Goal: Task Accomplishment & Management: Complete application form

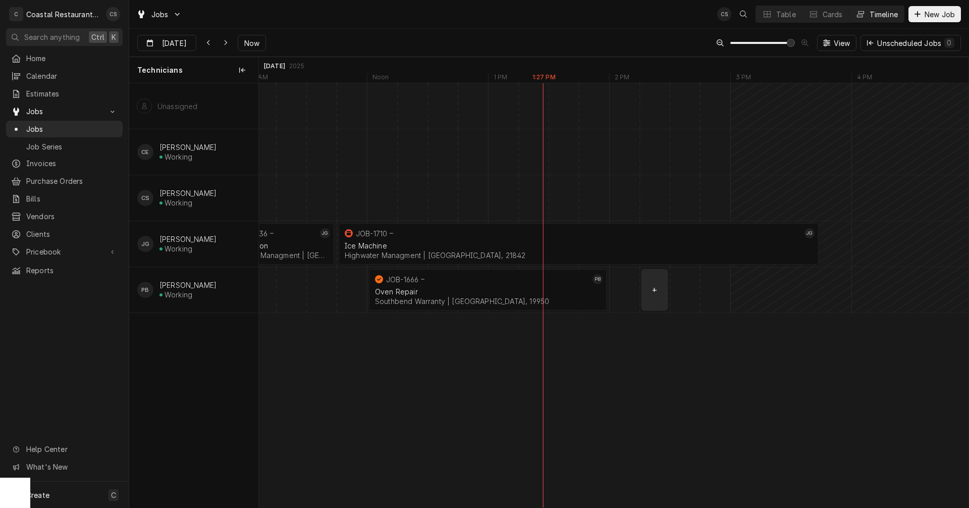
click at [647, 288] on div "normal" at bounding box center [261, 289] width 29168 height 45
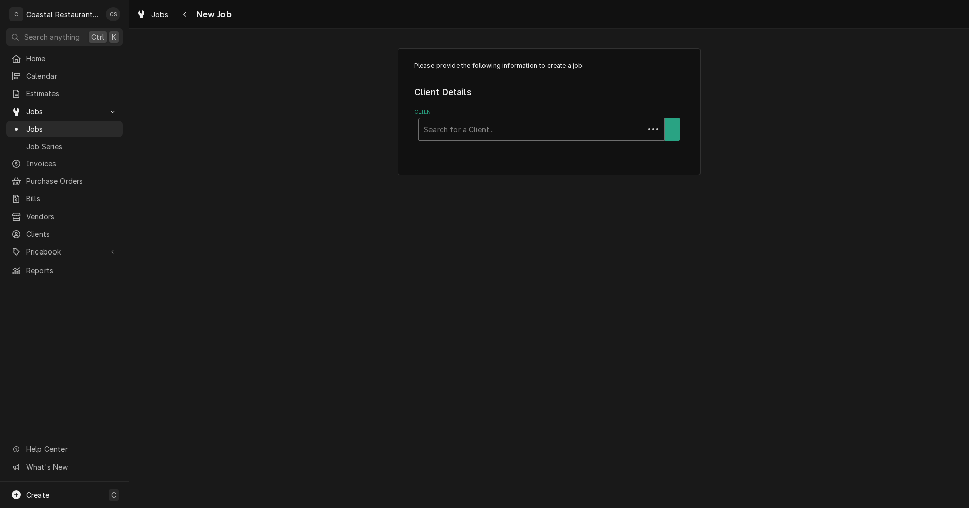
click at [487, 132] on div "Client" at bounding box center [531, 129] width 215 height 18
type input "The Station"
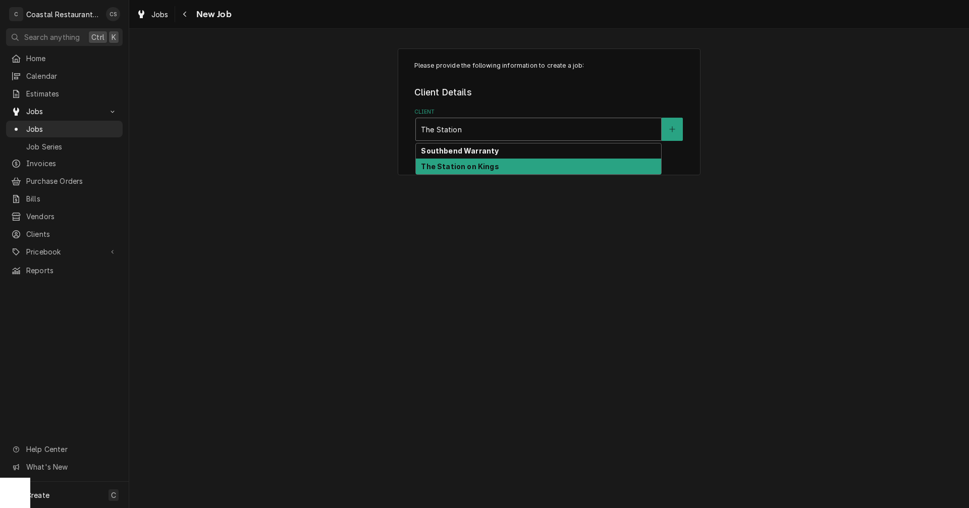
click at [480, 169] on strong "The Station on Kings" at bounding box center [460, 166] width 78 height 9
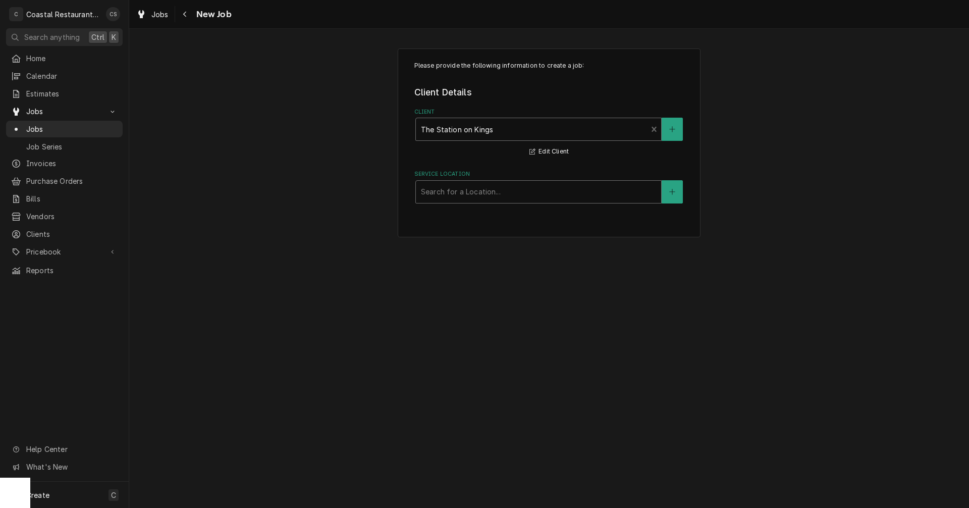
click at [462, 195] on div "Service Location" at bounding box center [538, 192] width 235 height 18
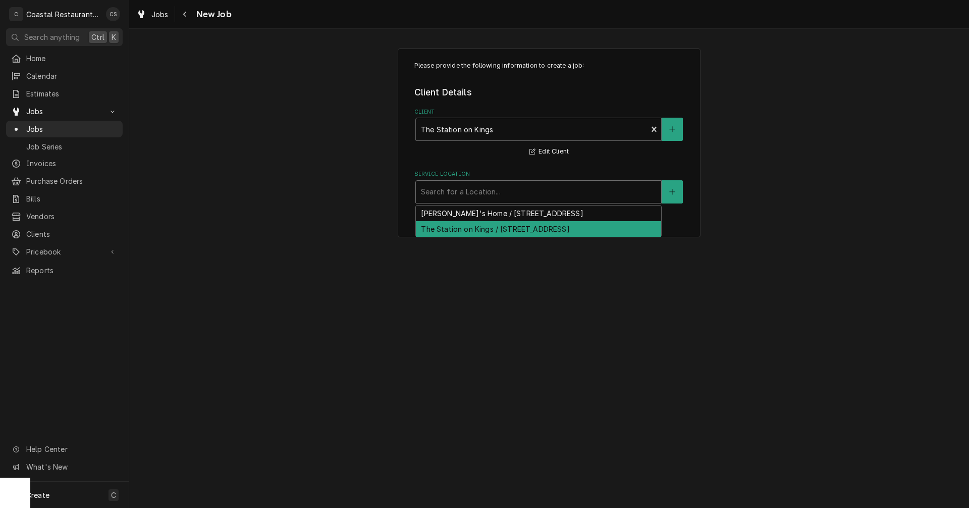
click at [463, 228] on div "The Station on Kings / 720 Kings Hwy, Lewes, DE 19958" at bounding box center [538, 229] width 245 height 16
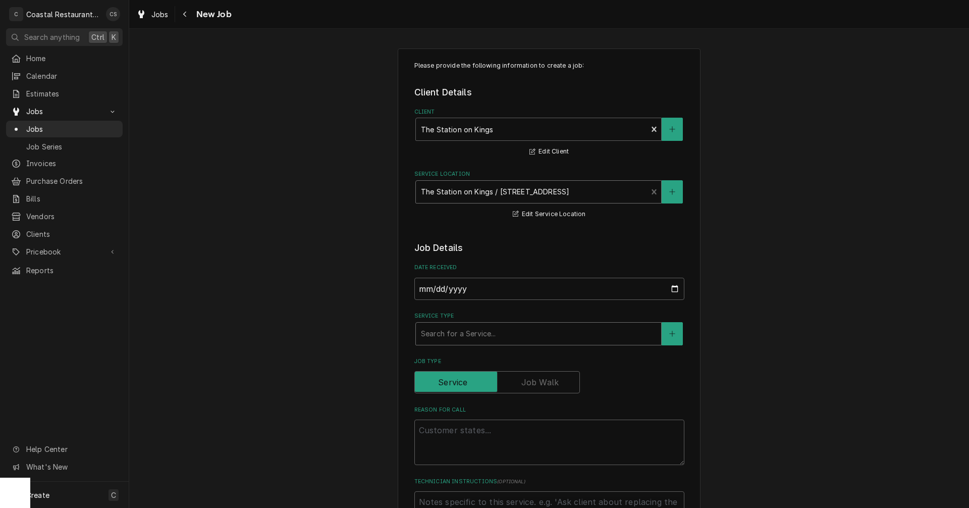
click at [453, 336] on div "Service Type" at bounding box center [538, 334] width 235 height 18
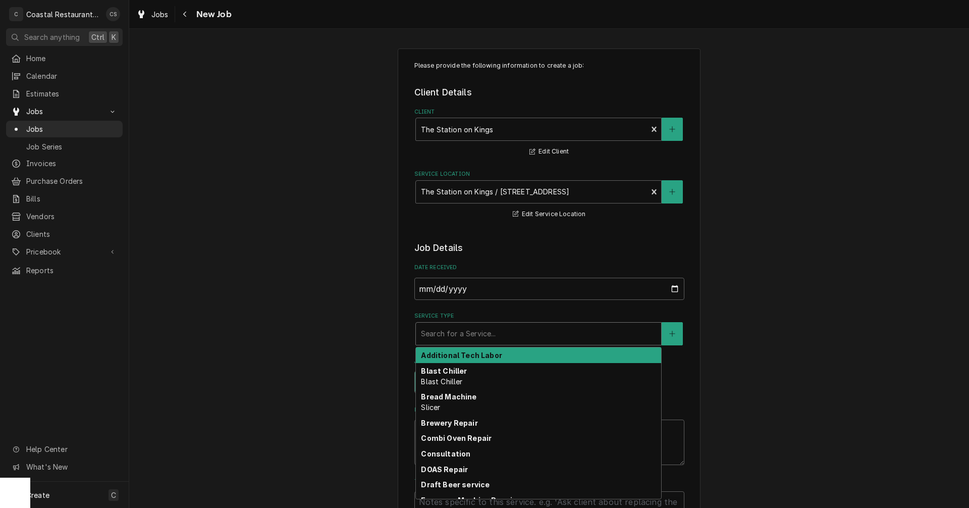
type textarea "x"
type input "R"
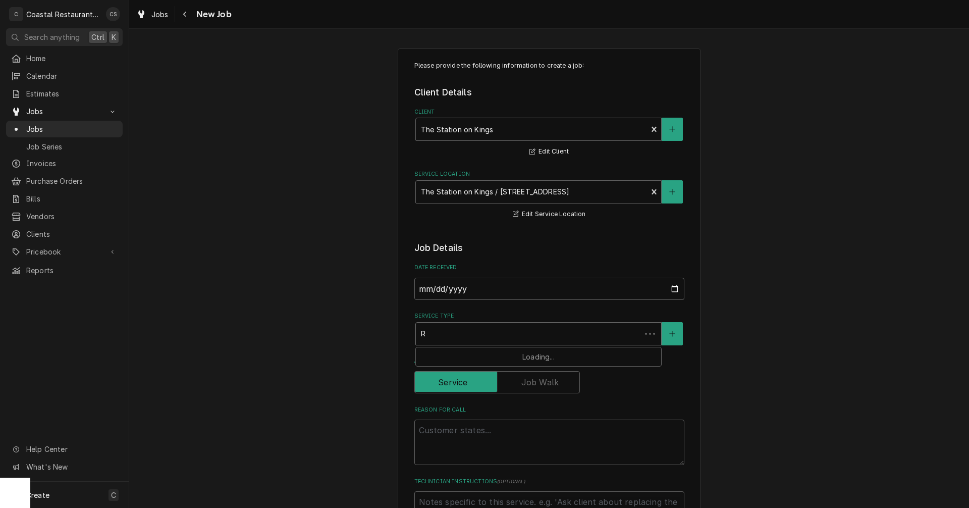
type textarea "x"
type input "Re"
type textarea "x"
type input "Ref"
click at [449, 356] on strong "Refrigeration" at bounding box center [446, 355] width 50 height 9
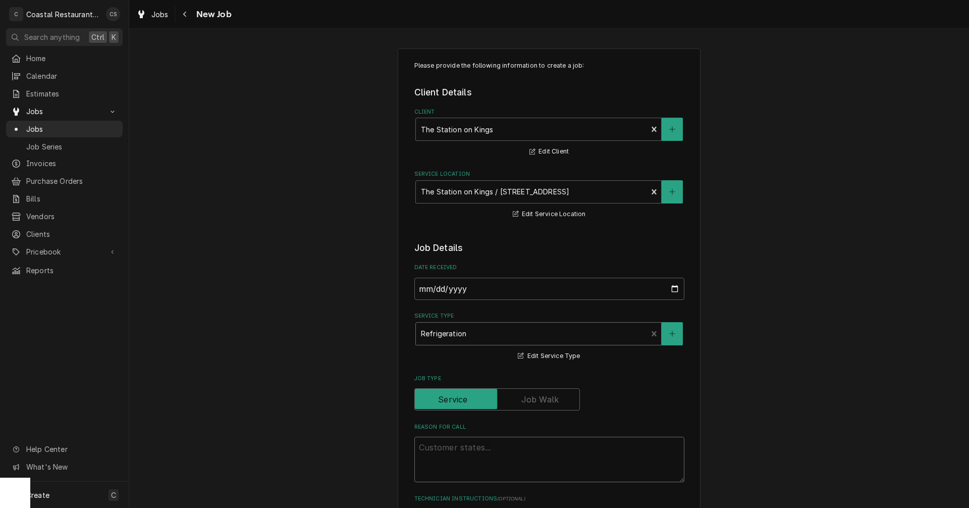
click at [436, 448] on textarea "Reason For Call" at bounding box center [549, 459] width 270 height 45
type textarea "x"
type textarea "S"
type textarea "x"
type textarea "Sa"
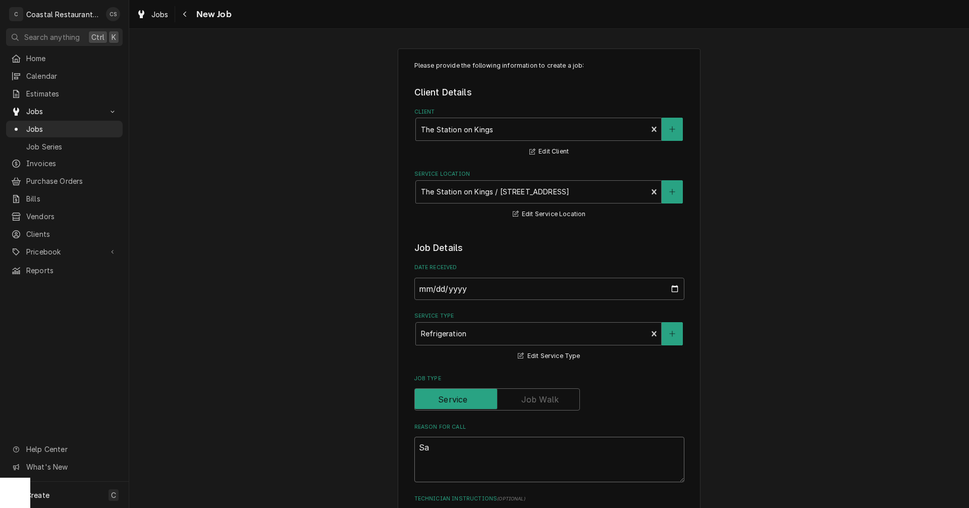
type textarea "x"
type textarea "Sad"
type textarea "x"
type textarea "Sadw"
type textarea "x"
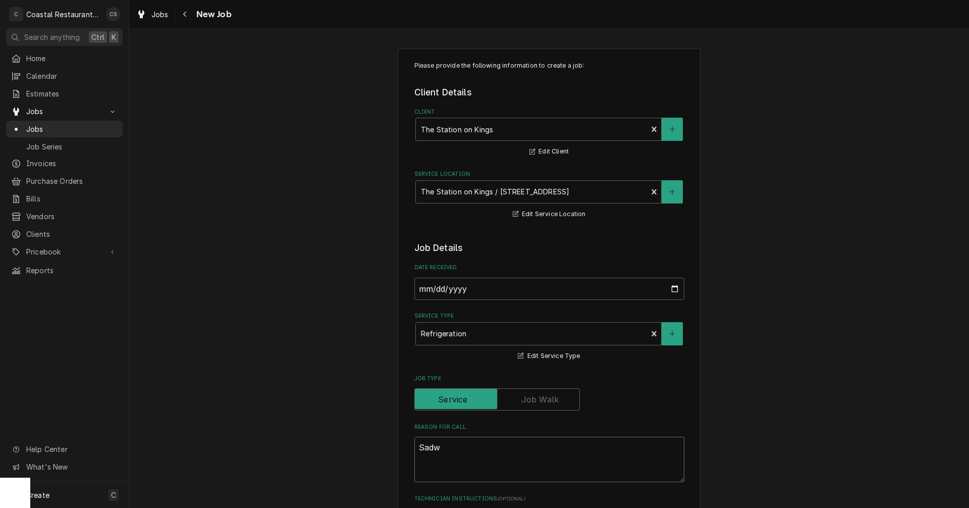
type textarea "Sadwi"
type textarea "x"
type textarea "Sadwic"
type textarea "x"
type textarea "Sadwich"
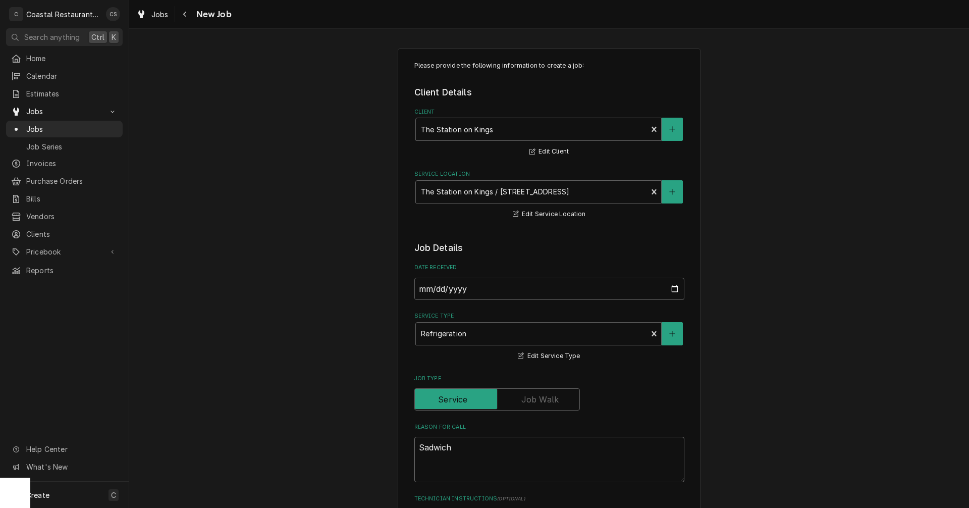
type textarea "x"
type textarea "Sadwich"
type textarea "x"
type textarea "Sadwich c"
type textarea "x"
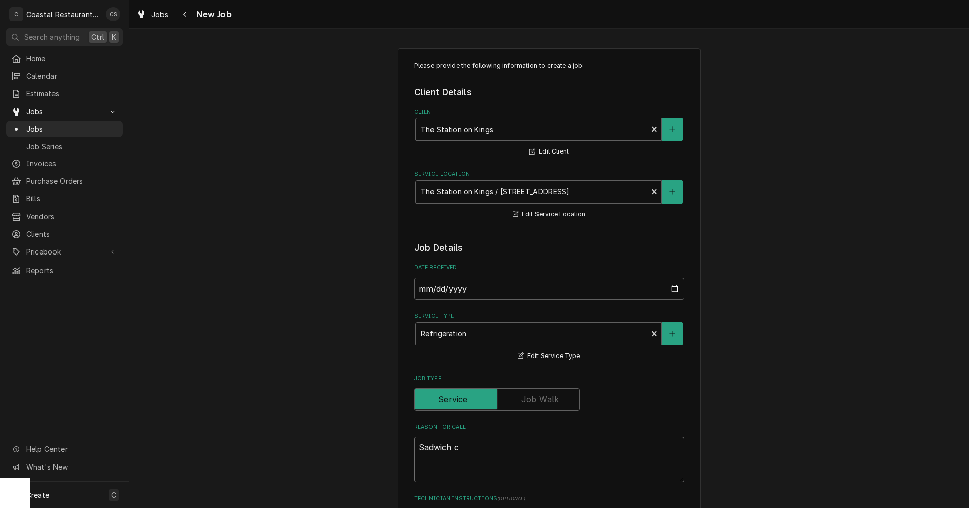
type textarea "Sadwich co"
type textarea "x"
type textarea "Sadwich coo"
type textarea "x"
type textarea "Sadwich cool"
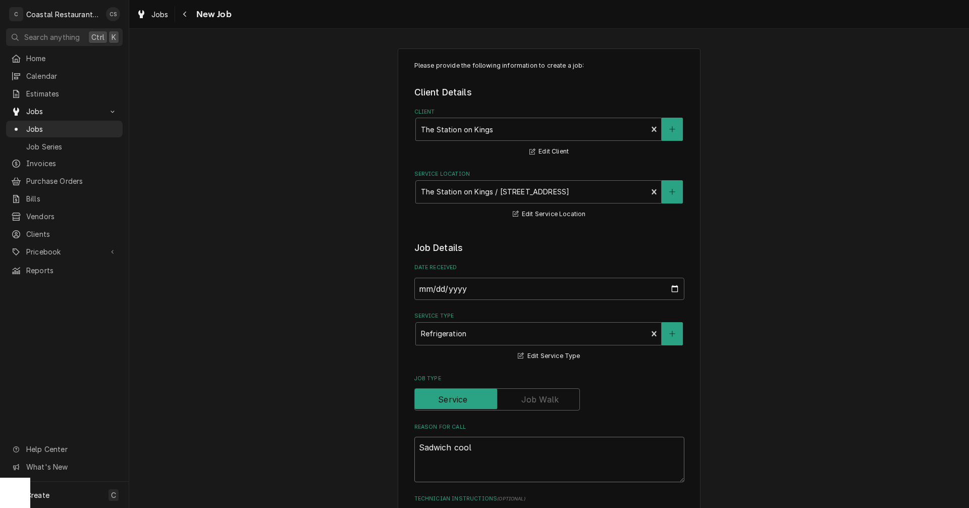
type textarea "x"
type textarea "Sadwich coole"
type textarea "x"
type textarea "Sadwich cooler"
type textarea "x"
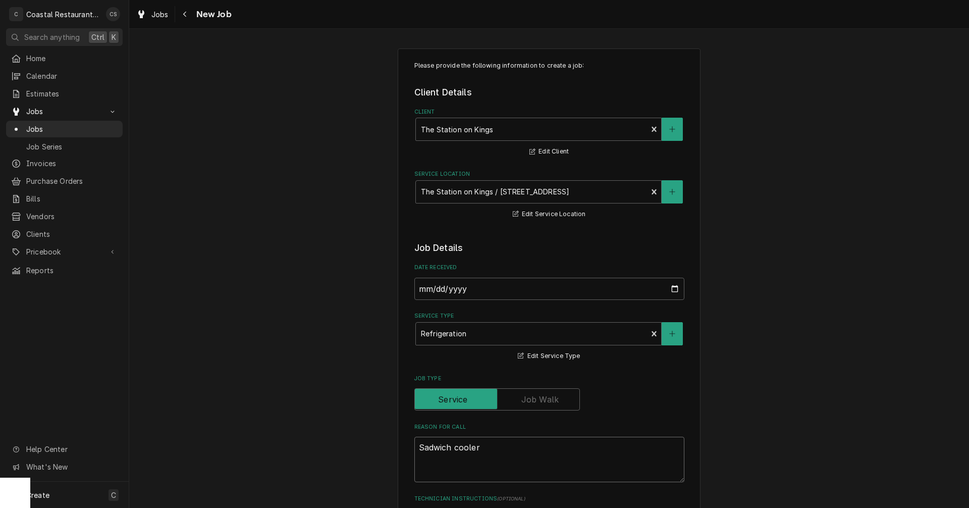
type textarea "Sadwich cooler"
type textarea "x"
type textarea "Sadwich cooler n"
type textarea "x"
type textarea "Sadwich cooler no"
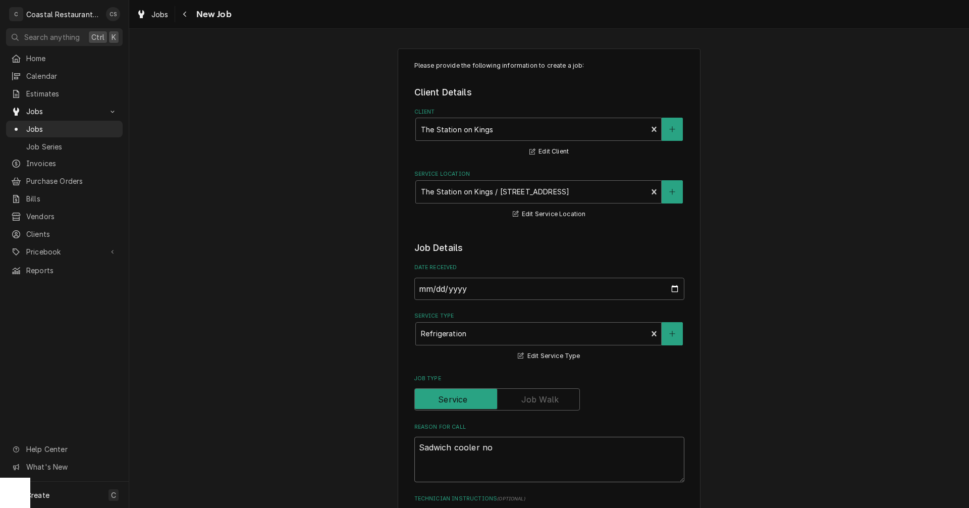
type textarea "x"
type textarea "Sadwich cooler not"
type textarea "x"
type textarea "Sadwich cooler not"
type textarea "x"
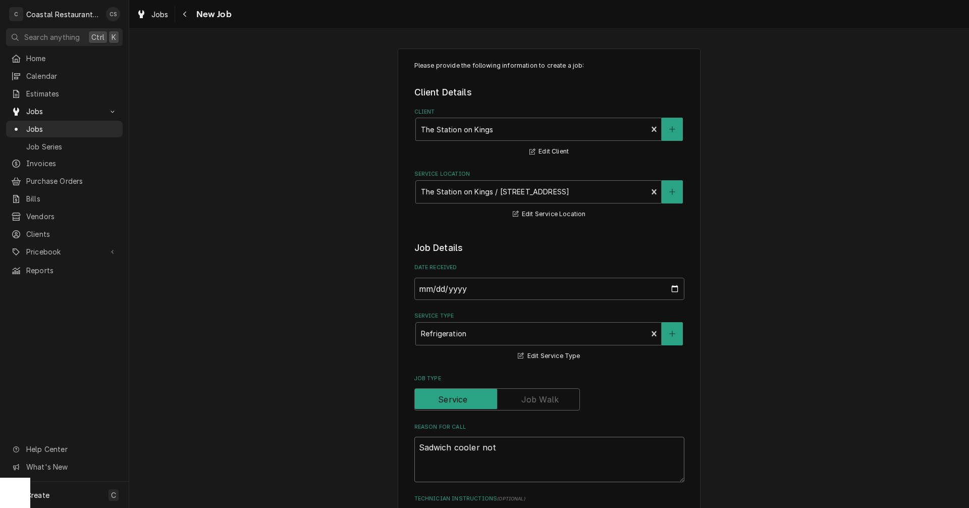
type textarea "Sadwich cooler not c"
type textarea "x"
type textarea "Sadwich cooler not co"
type textarea "x"
type textarea "Sadwich cooler not coo"
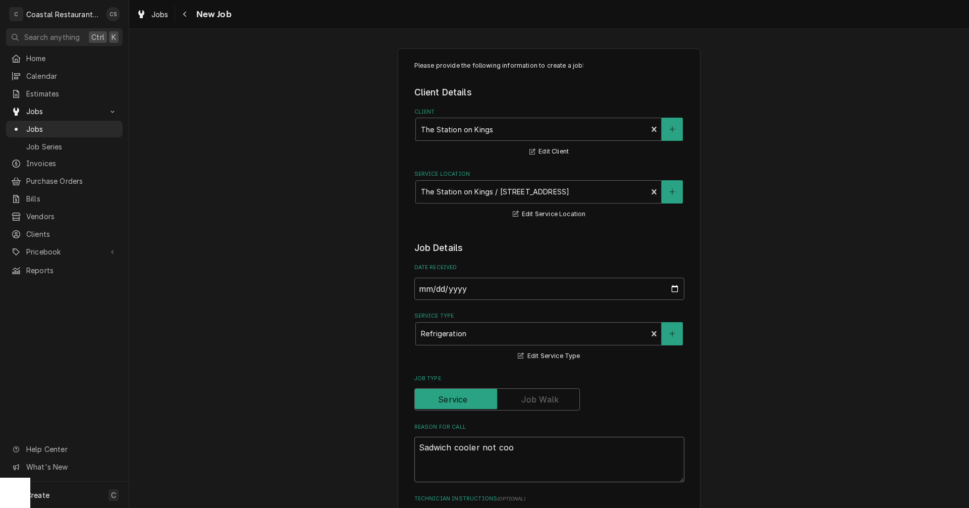
type textarea "x"
type textarea "Sadwich cooler not cool"
type textarea "x"
type textarea "Sadwich cooler not cooli"
type textarea "x"
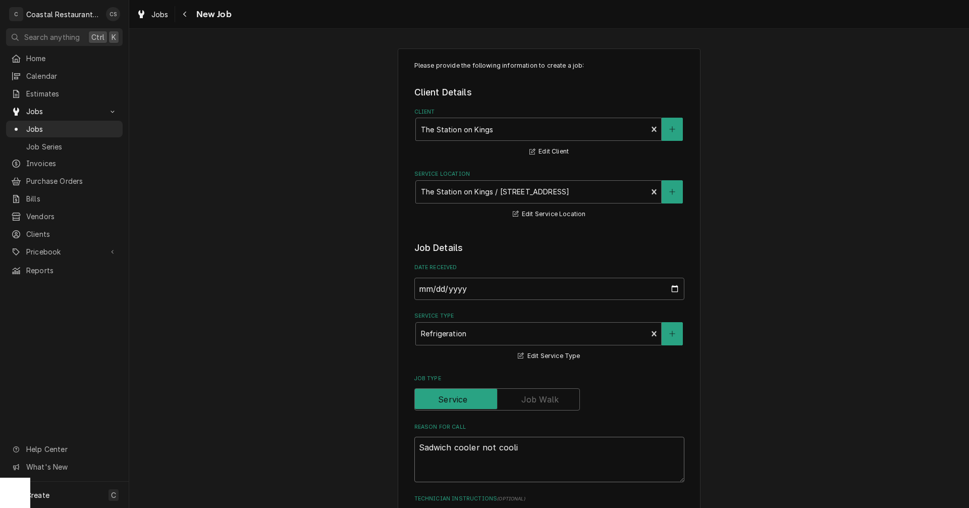
type textarea "Sadwich cooler not coolin"
type textarea "x"
type textarea "Sadwich cooler not cooling"
type textarea "x"
type textarea "Sadwich cooler not cooling"
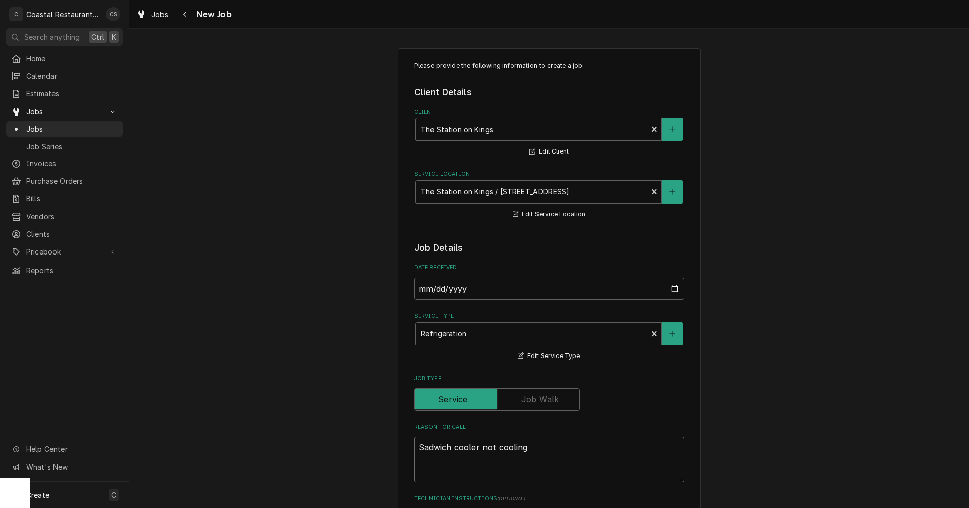
type textarea "x"
type textarea "Sadwich cooler not cooling p"
type textarea "x"
type textarea "Sadwich cooler not cooling pro"
type textarea "x"
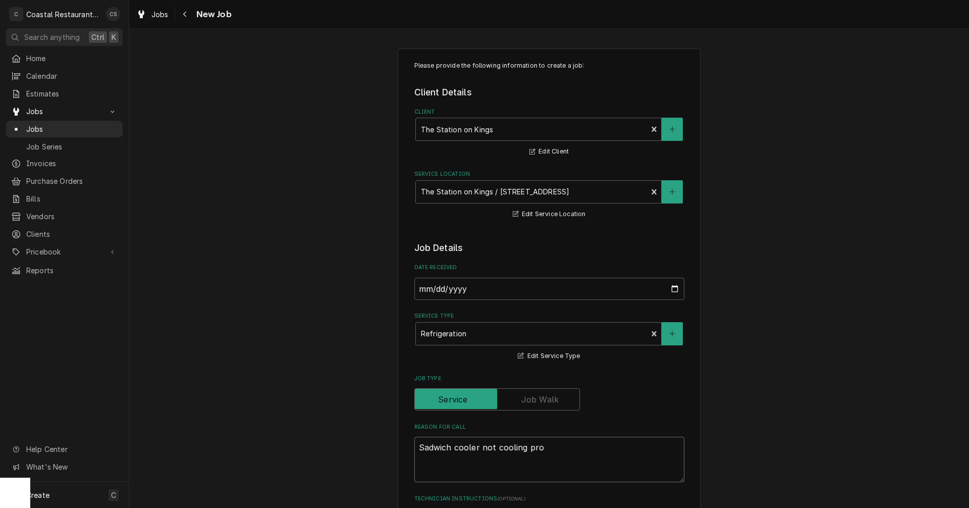
type textarea "Sadwich cooler not cooling prop"
type textarea "x"
type textarea "Sadwich cooler not cooling prope"
type textarea "x"
type textarea "Sadwich cooler not cooling proper"
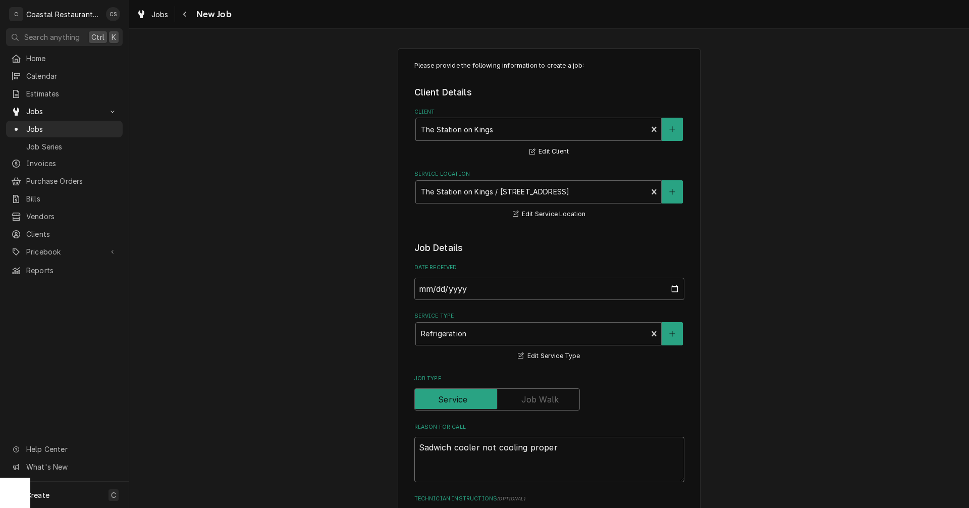
type textarea "x"
type textarea "Sadwich cooler not cooling properl"
type textarea "x"
type textarea "Sadwich cooler not cooling properly"
type textarea "x"
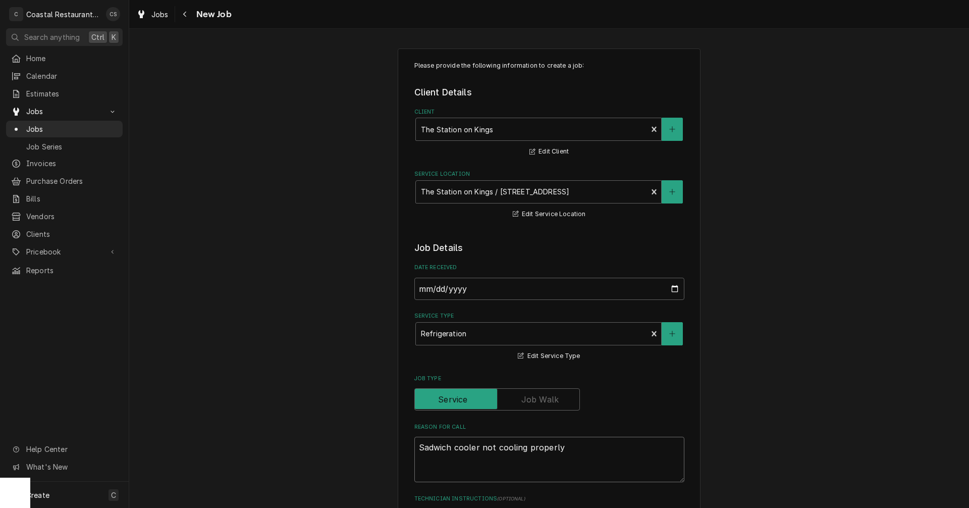
type textarea "Sadwich cooler not cooling properly."
click at [436, 449] on textarea "Sadwich cooler not cooling properly." at bounding box center [549, 459] width 270 height 45
type textarea "x"
type textarea "Sandwich cooler not cooling properly."
click at [569, 449] on textarea "Sandwich cooler not cooling properly." at bounding box center [549, 459] width 270 height 45
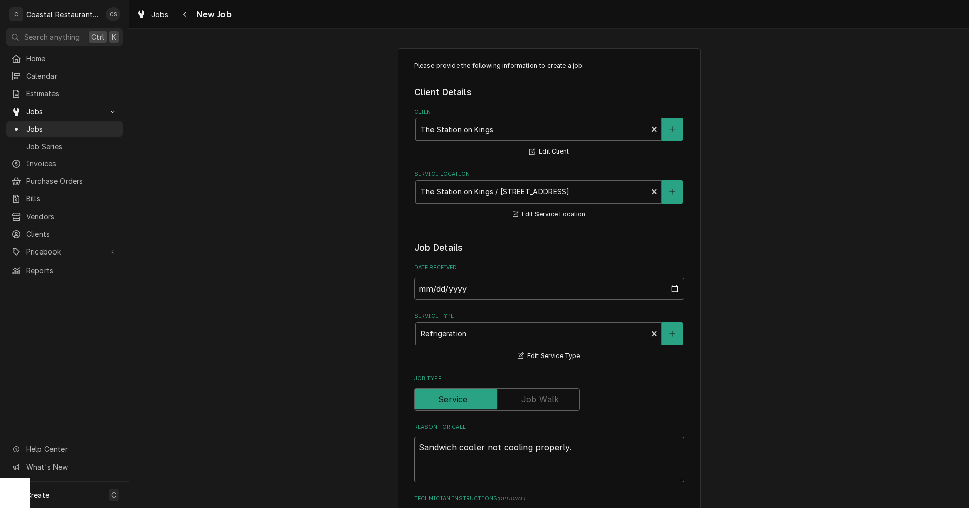
type textarea "x"
type textarea "Sandwich cooler not cooling properly."
type textarea "x"
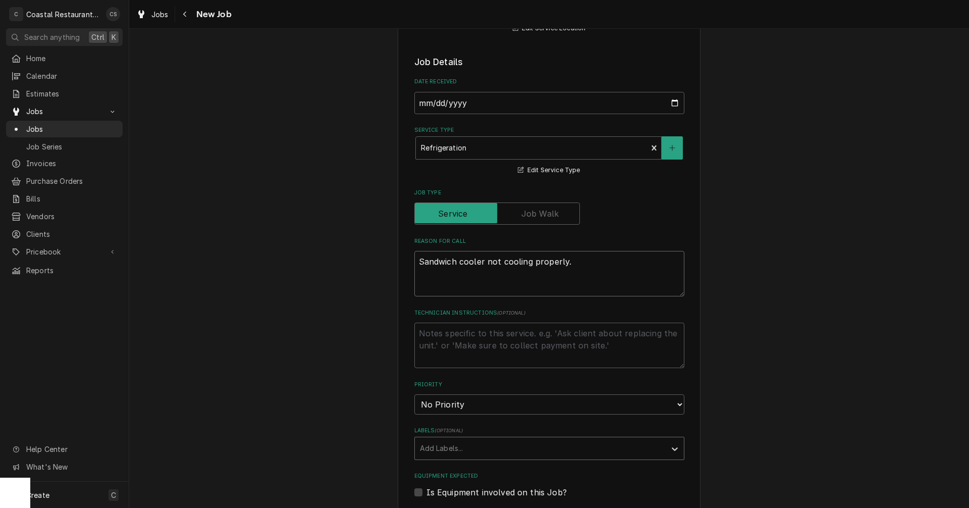
scroll to position [202, 0]
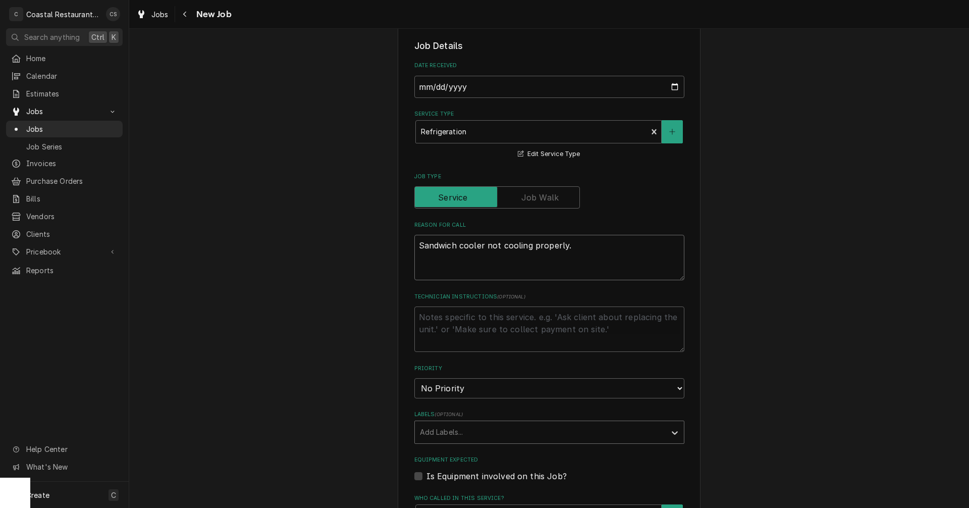
type textarea "Sandwich cooler not cooling properly."
click at [438, 427] on div "Labels" at bounding box center [540, 432] width 241 height 18
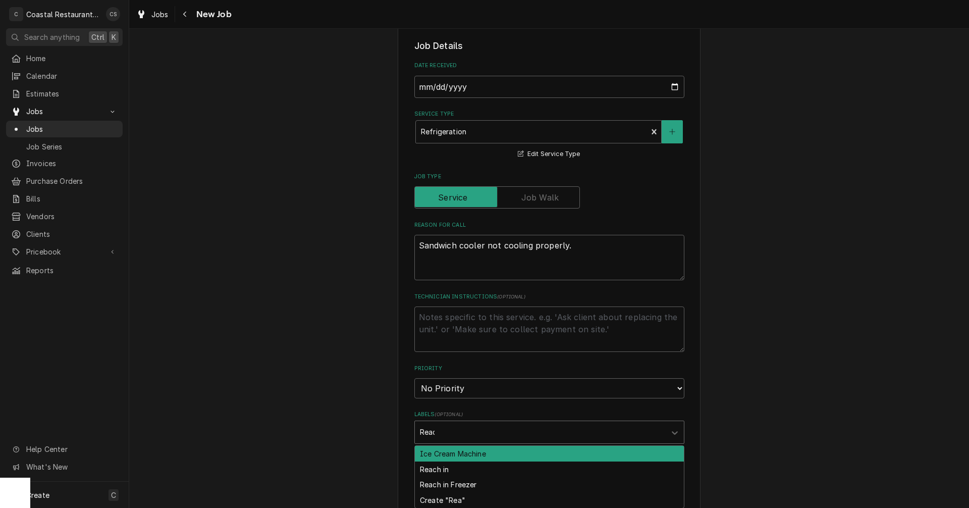
type input "Reach"
click at [444, 452] on div "Reach in" at bounding box center [549, 454] width 269 height 16
type textarea "x"
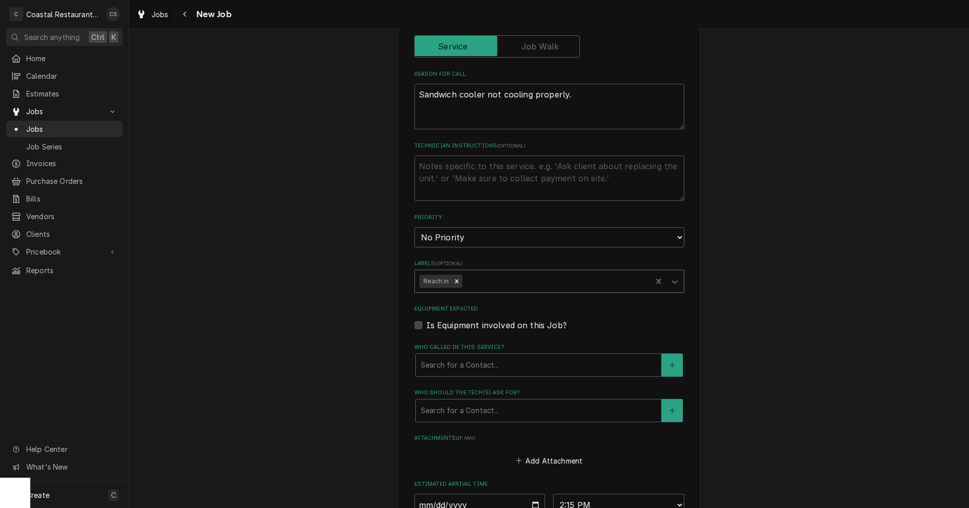
scroll to position [353, 0]
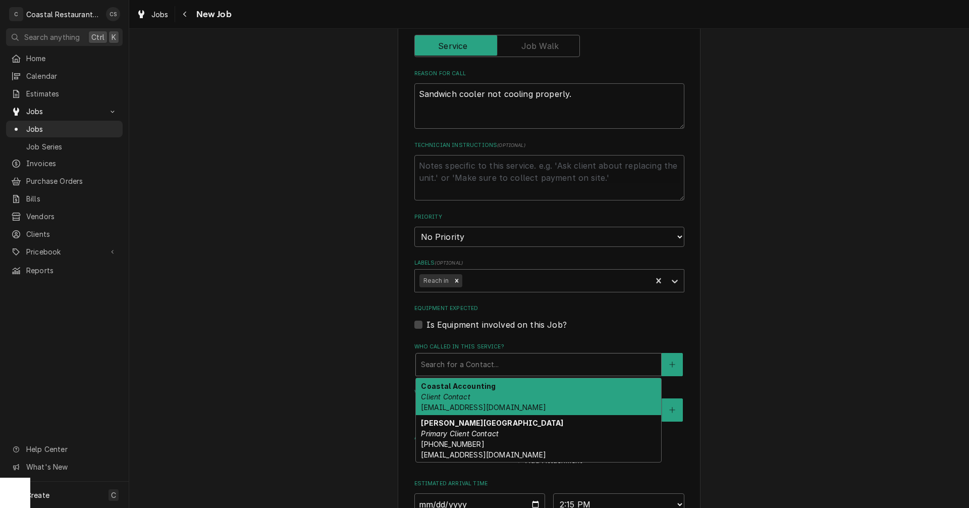
click at [450, 368] on div "Who called in this service?" at bounding box center [538, 364] width 235 height 18
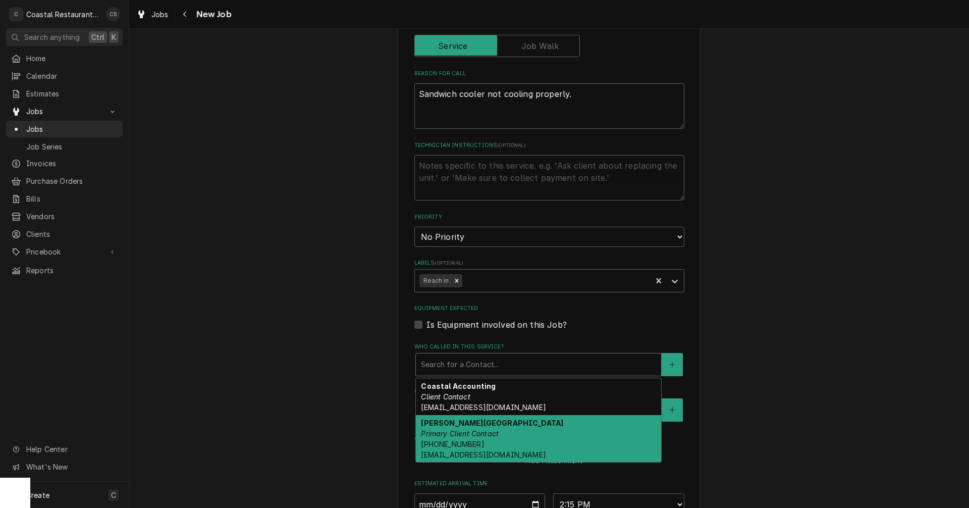
click at [454, 427] on strong "Leisa Berlin" at bounding box center [492, 422] width 142 height 9
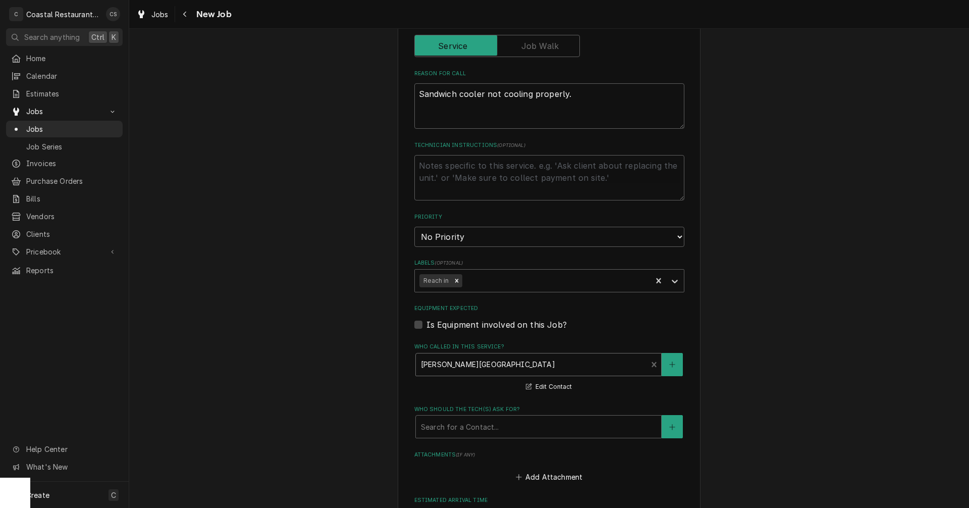
click at [454, 427] on div "Who should the tech(s) ask for?" at bounding box center [538, 426] width 235 height 18
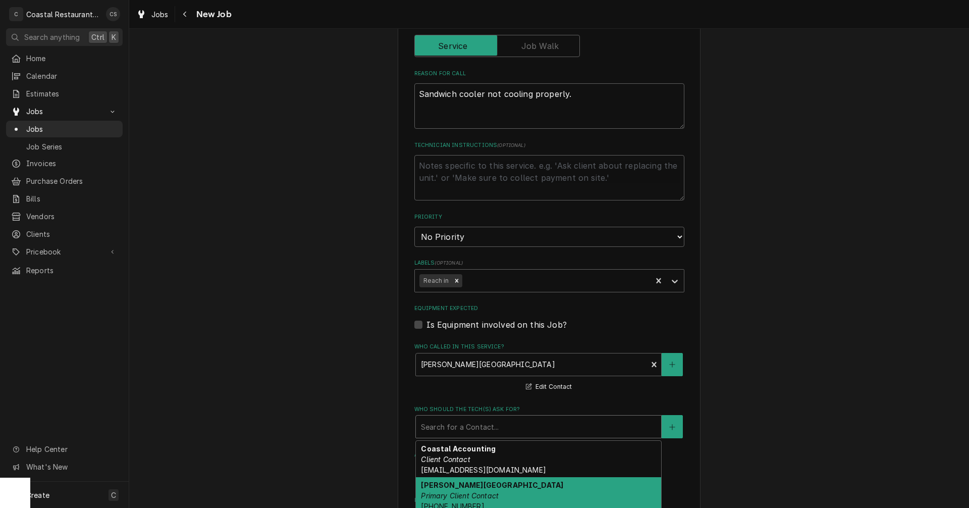
click at [460, 486] on div "Leisa Berlin Primary Client Contact (302) 542-3350 lberlin@thestationlewes.com" at bounding box center [538, 500] width 245 height 47
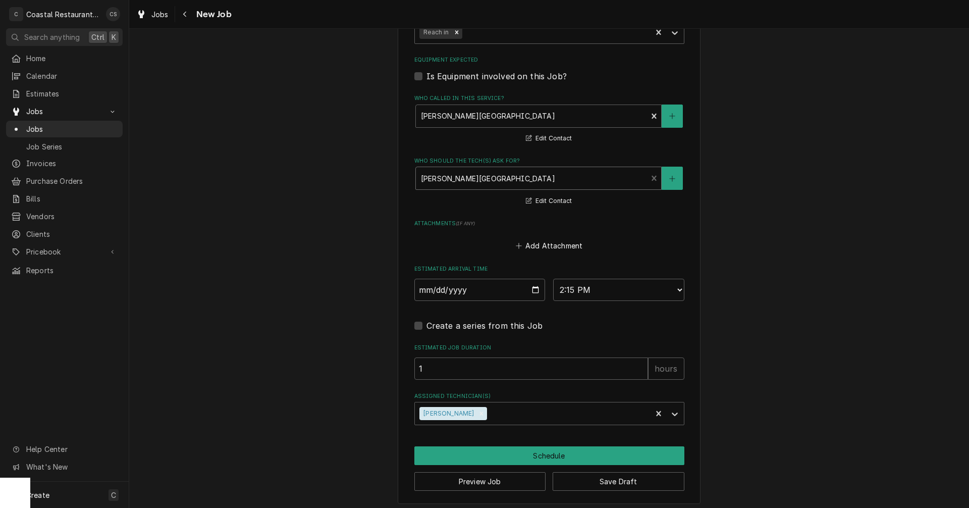
scroll to position [606, 0]
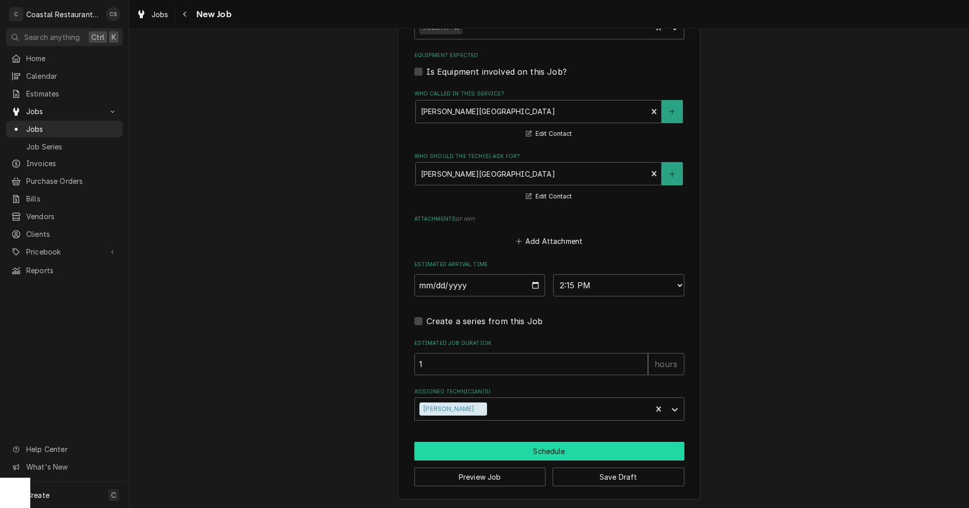
click at [517, 448] on button "Schedule" at bounding box center [549, 451] width 270 height 19
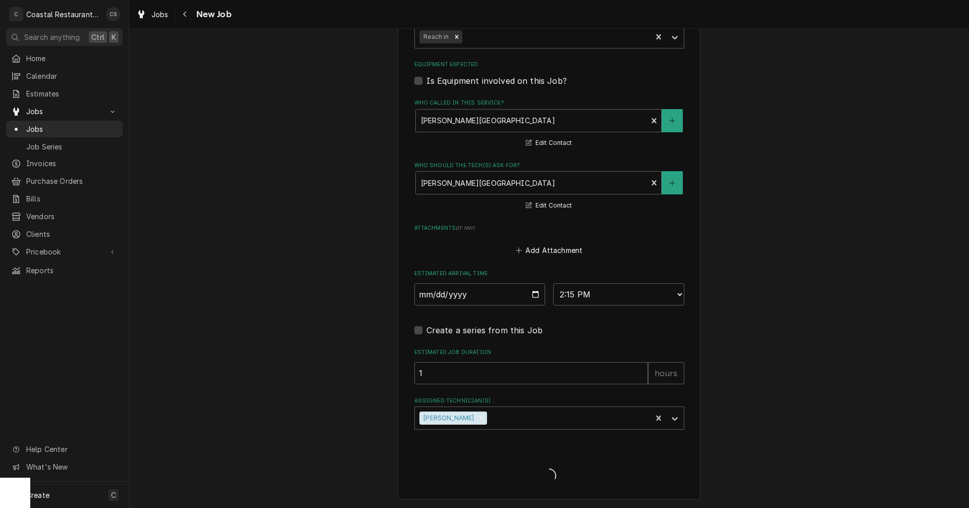
type textarea "x"
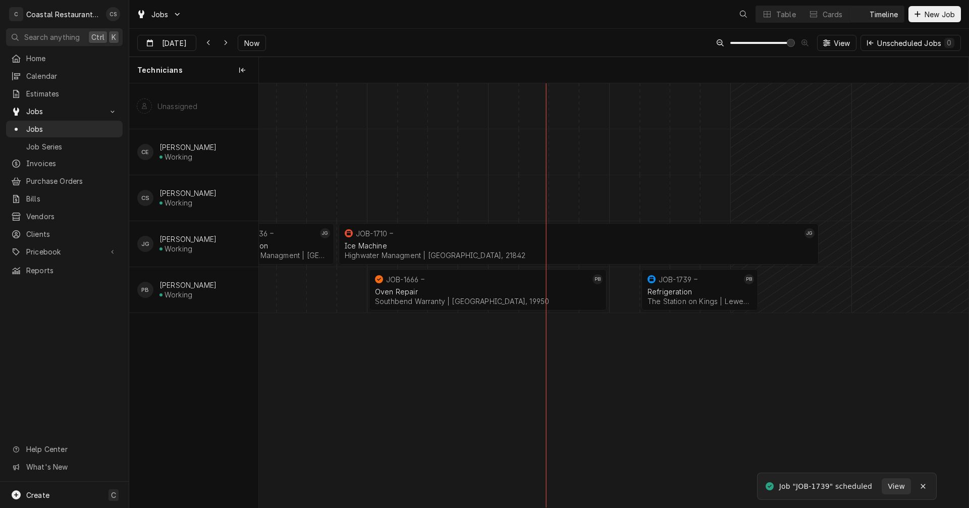
scroll to position [0, 14067]
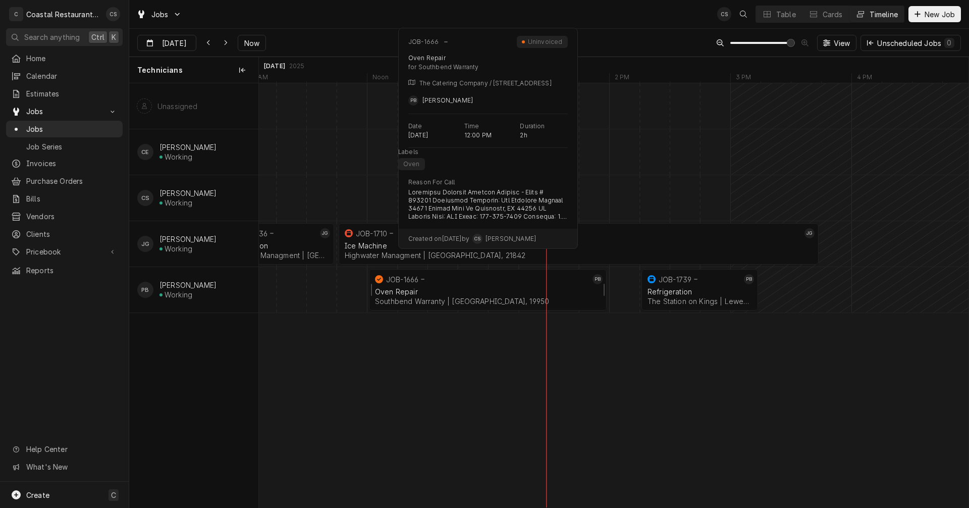
click at [448, 287] on div "Oven Repair" at bounding box center [488, 291] width 226 height 9
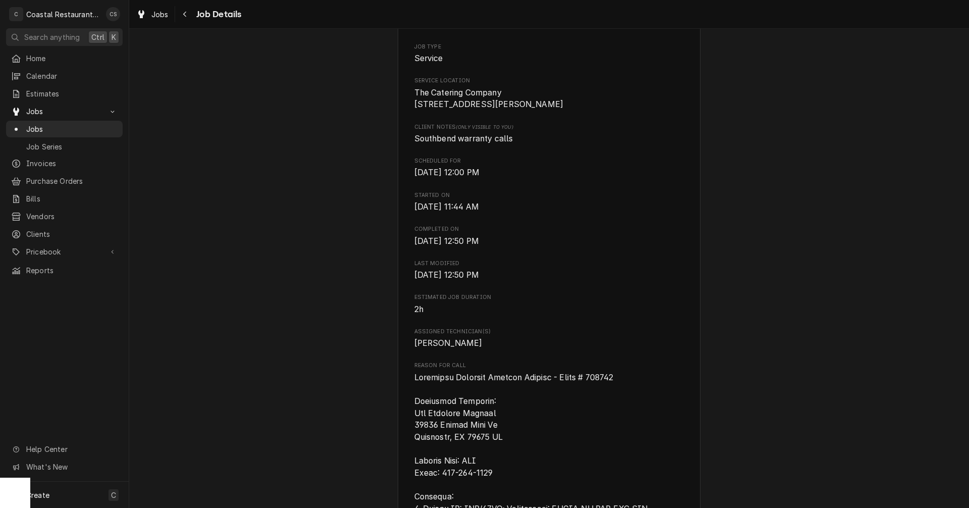
scroll to position [101, 0]
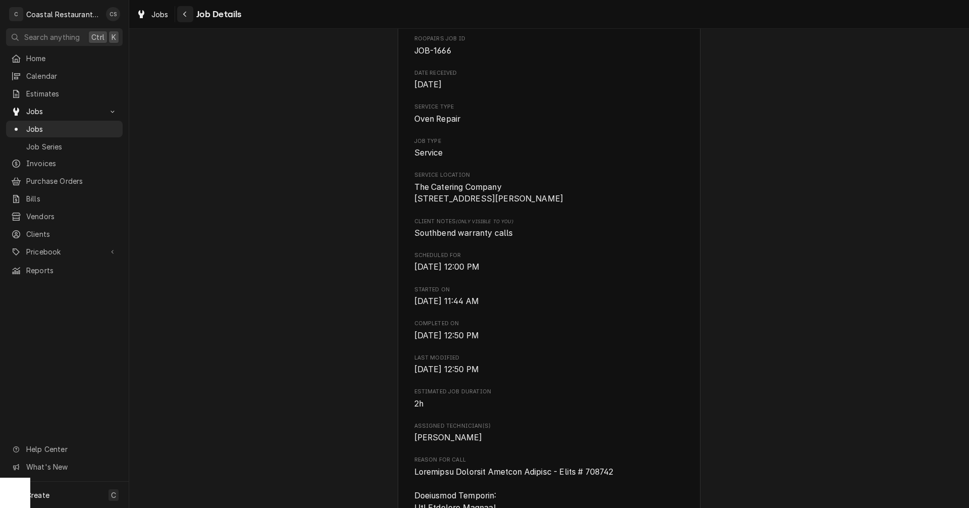
click at [187, 17] on icon "Navigate back" at bounding box center [185, 14] width 5 height 7
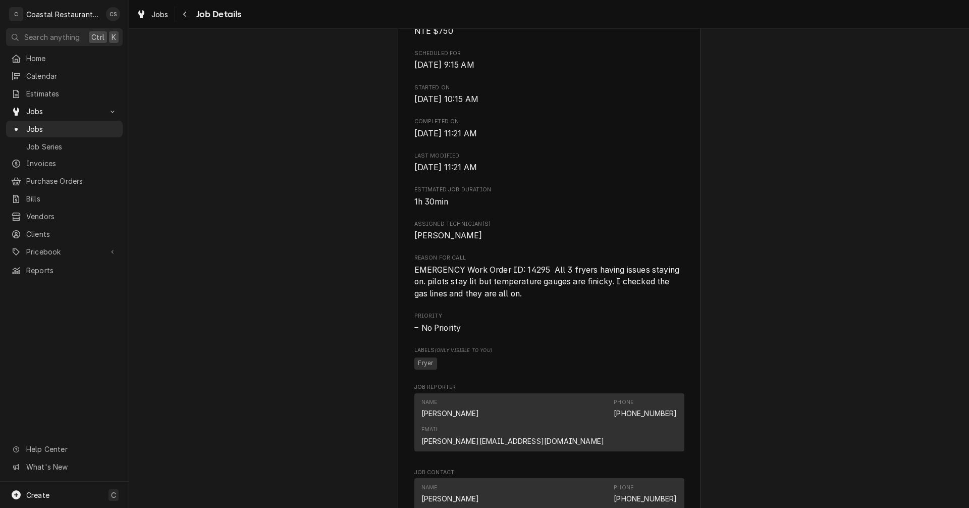
scroll to position [404, 0]
